Goal: Transaction & Acquisition: Subscribe to service/newsletter

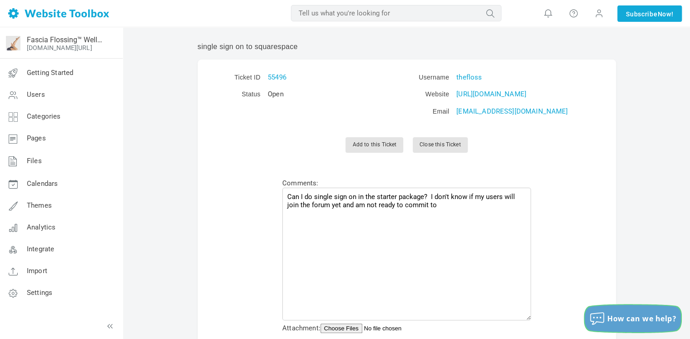
click at [636, 314] on span "How can we help?" at bounding box center [641, 319] width 69 height 10
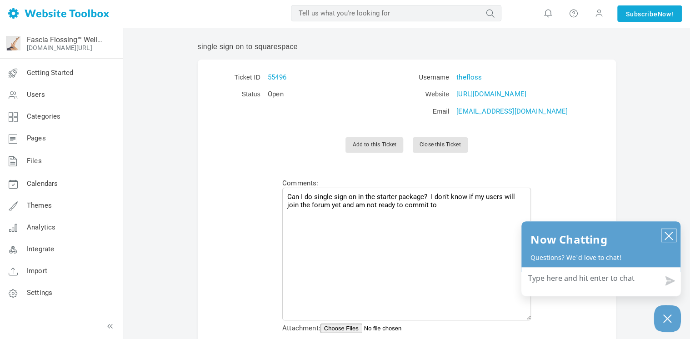
click at [671, 234] on icon "close chatbox" at bounding box center [668, 235] width 9 height 9
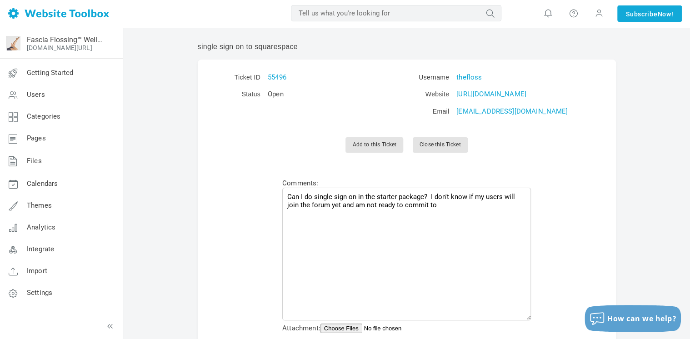
click at [49, 17] on img at bounding box center [58, 13] width 101 height 10
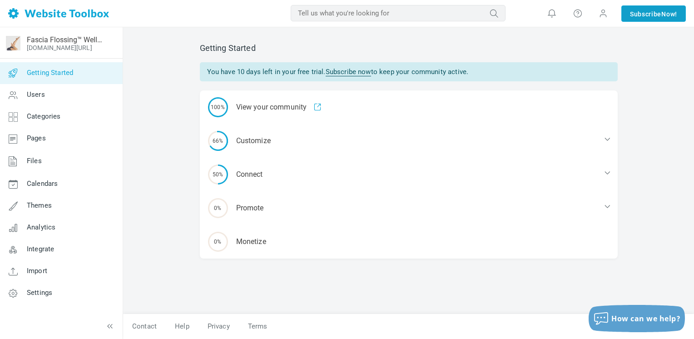
click at [661, 13] on link "Subscribe Now!" at bounding box center [654, 13] width 65 height 16
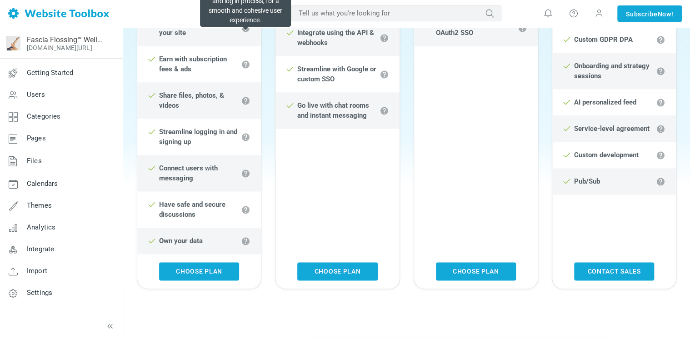
scroll to position [500, 0]
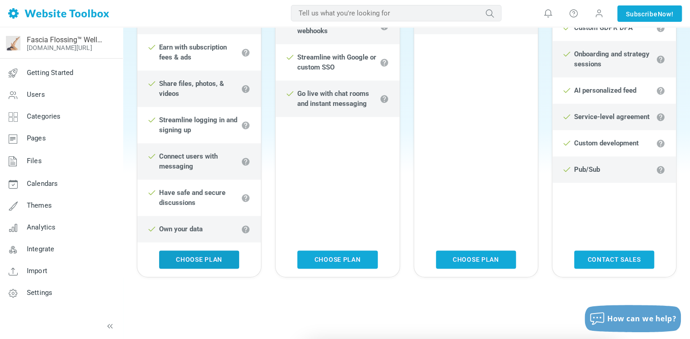
click at [208, 269] on link "Choose Plan" at bounding box center [199, 259] width 80 height 18
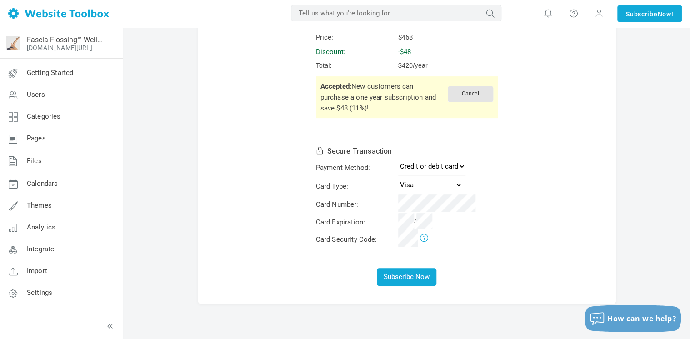
scroll to position [100, 0]
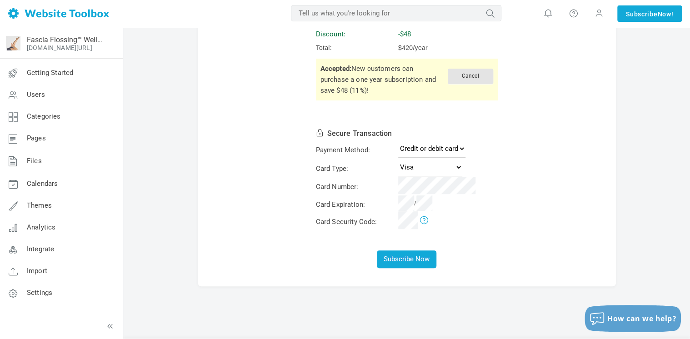
click at [505, 242] on form "Subscription Details Description: Community - Starter Plan Price: $468 Discount…" at bounding box center [407, 125] width 418 height 324
click at [407, 254] on button "Subscribe Now" at bounding box center [407, 259] width 60 height 18
